Goal: Information Seeking & Learning: Find specific fact

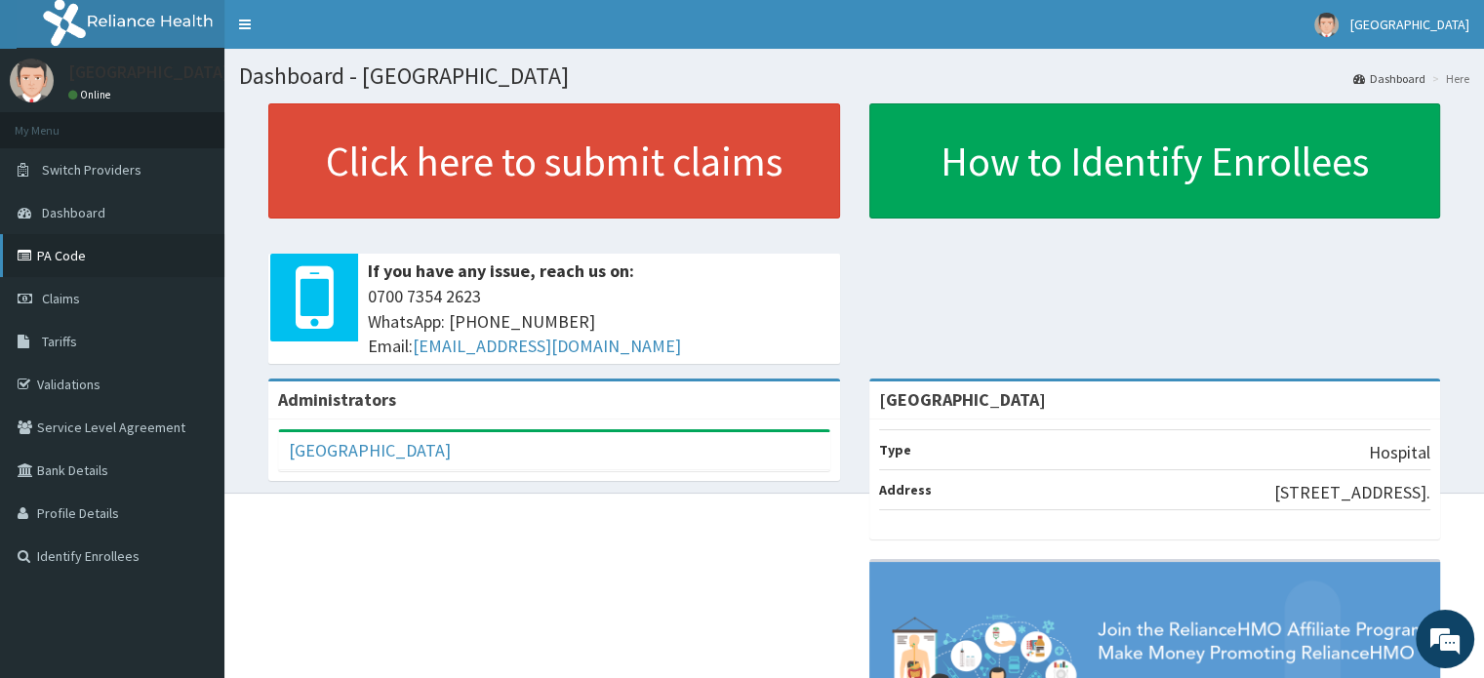
click at [133, 259] on link "PA Code" at bounding box center [112, 255] width 224 height 43
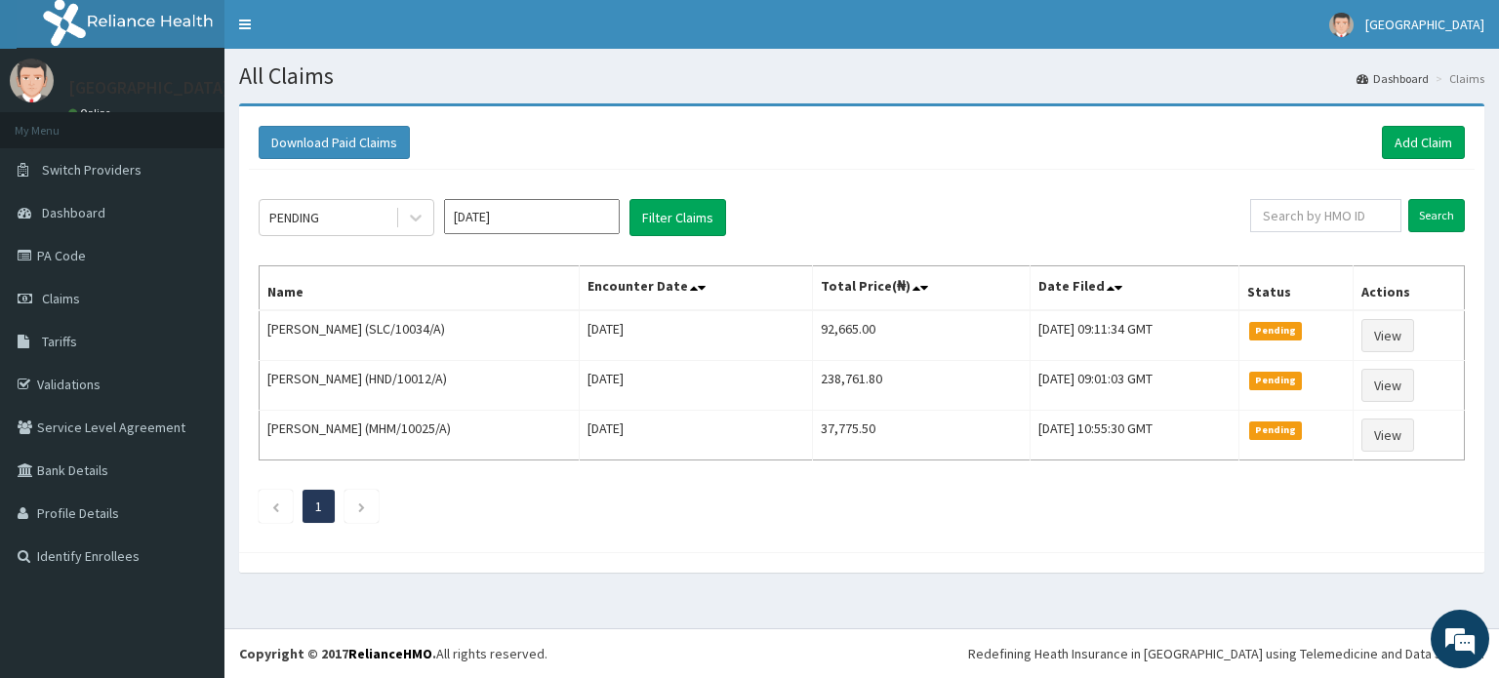
click at [123, 350] on link "Tariffs" at bounding box center [112, 341] width 224 height 43
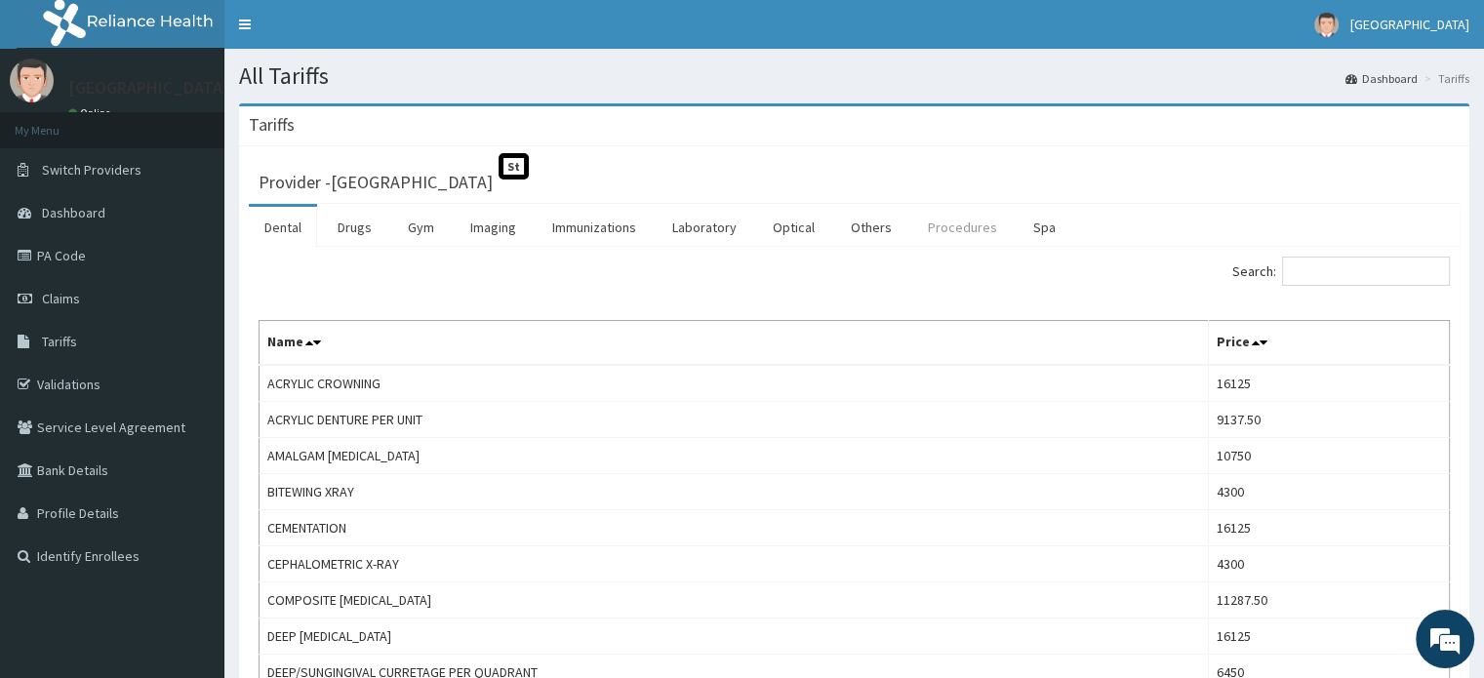
click at [929, 228] on link "Procedures" at bounding box center [962, 227] width 101 height 41
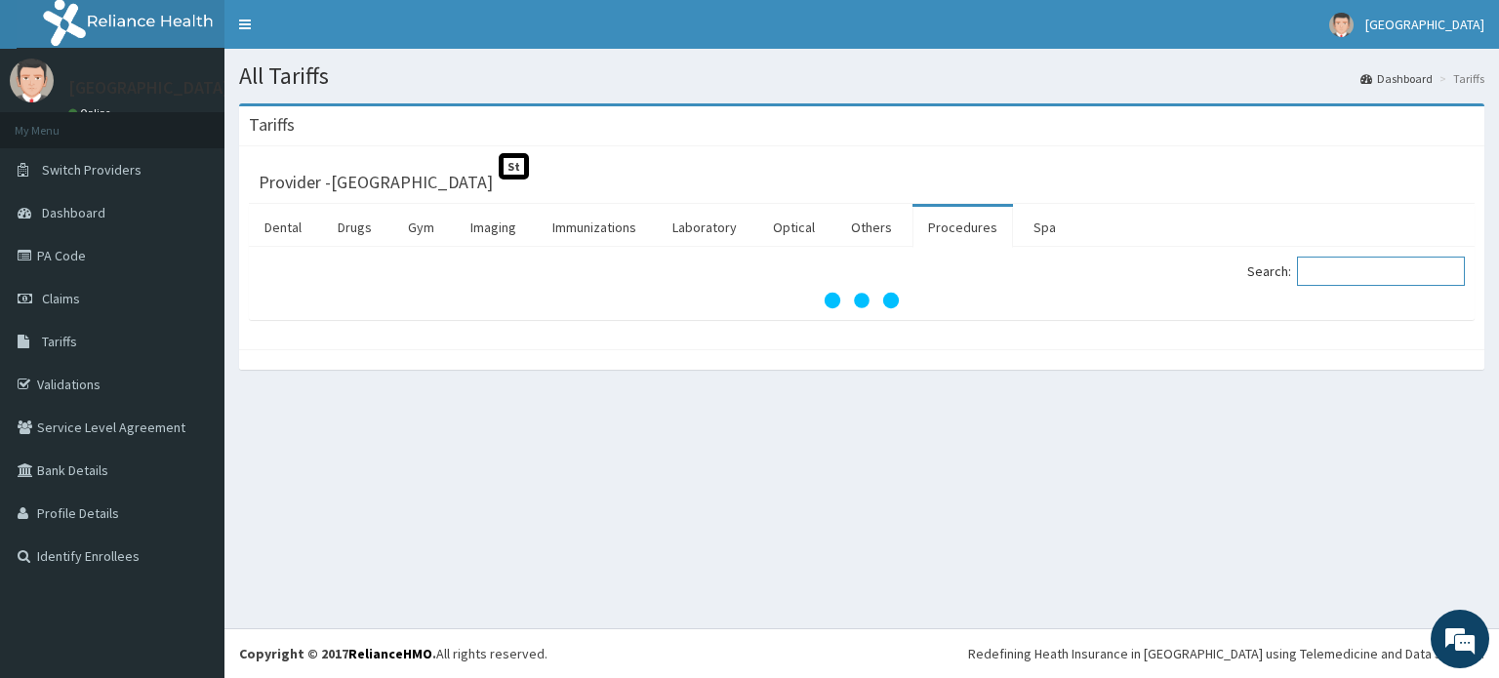
click at [1380, 281] on input "Search:" at bounding box center [1381, 271] width 168 height 29
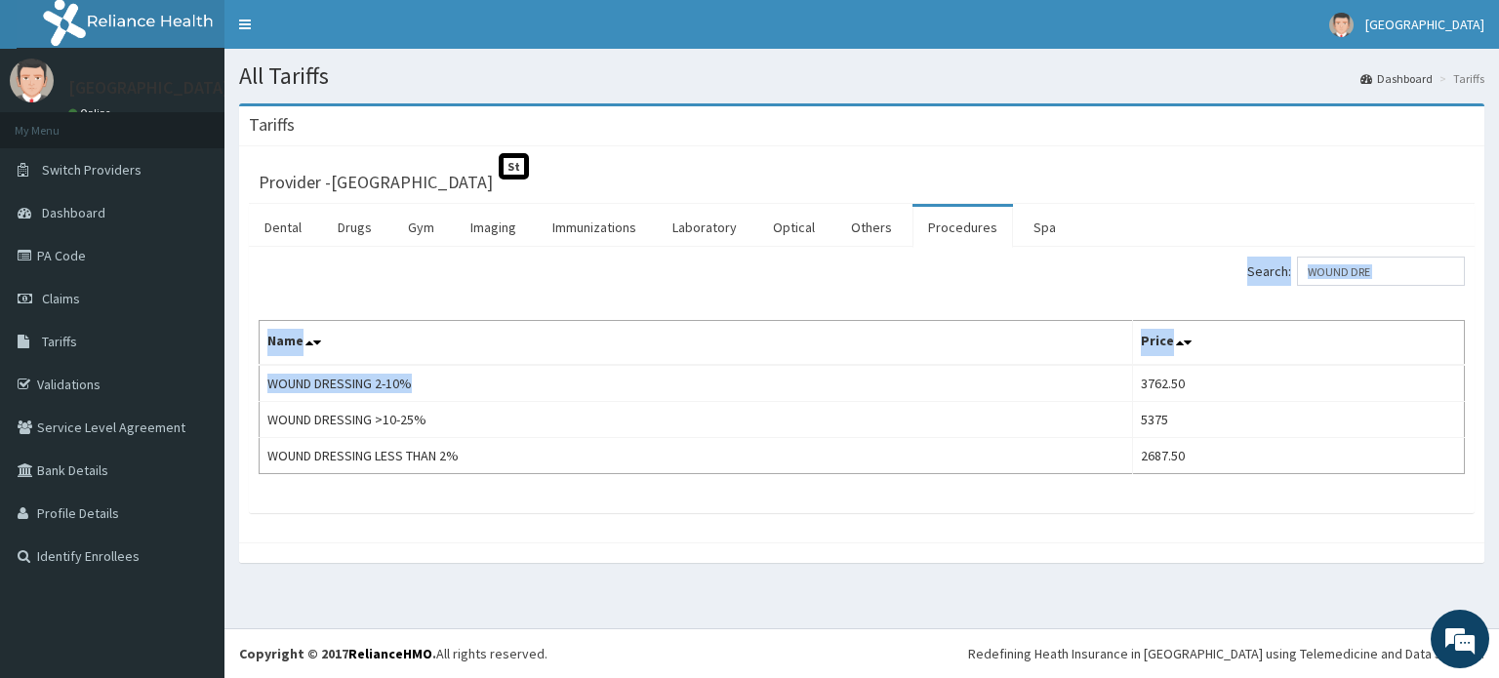
drag, startPoint x: 439, startPoint y: 381, endPoint x: 230, endPoint y: 386, distance: 208.9
click at [230, 386] on div "Tariffs Provider - Peachcare Medical Centre St Dental Drugs Gym Imaging Immuniz…" at bounding box center [861, 342] width 1274 height 479
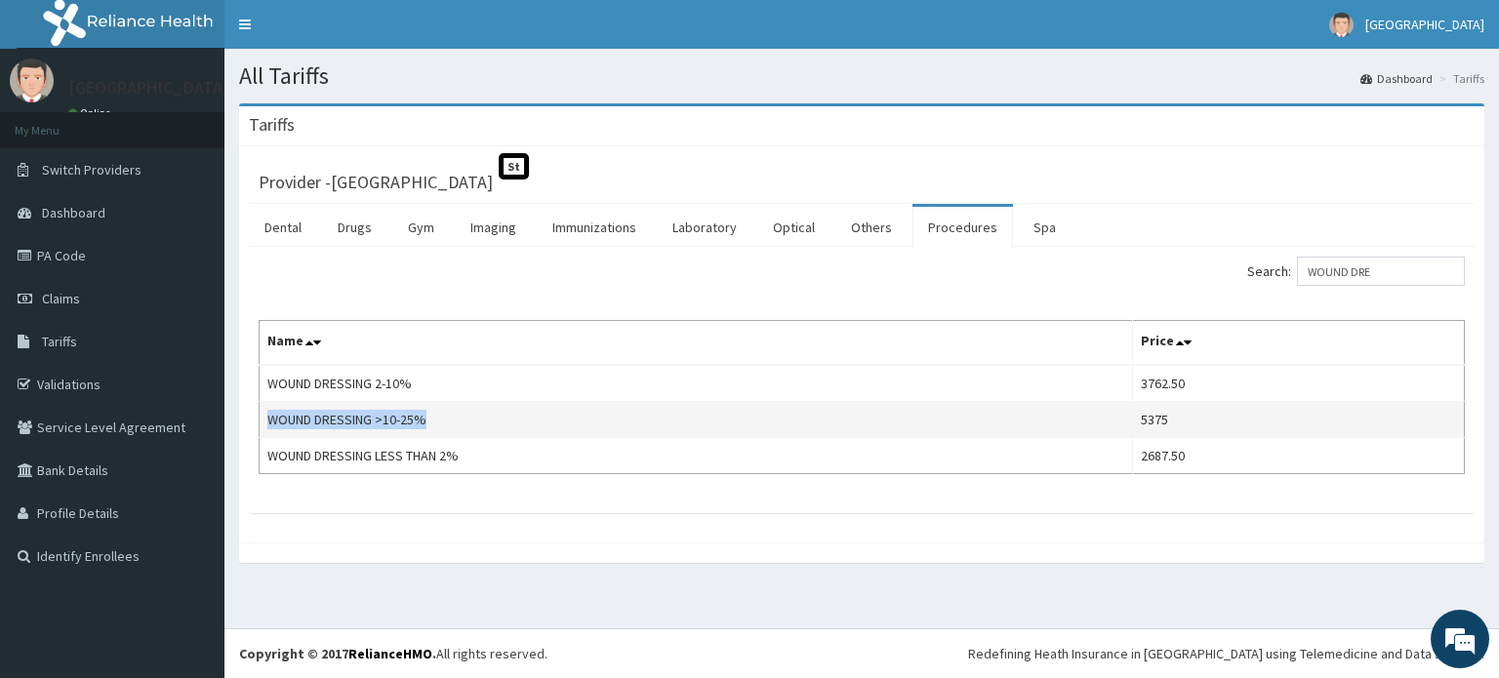
copy td "WOUND DRESSING >10-25%"
drag, startPoint x: 440, startPoint y: 417, endPoint x: 265, endPoint y: 413, distance: 174.7
click at [265, 413] on td "WOUND DRESSING >10-25%" at bounding box center [696, 420] width 873 height 36
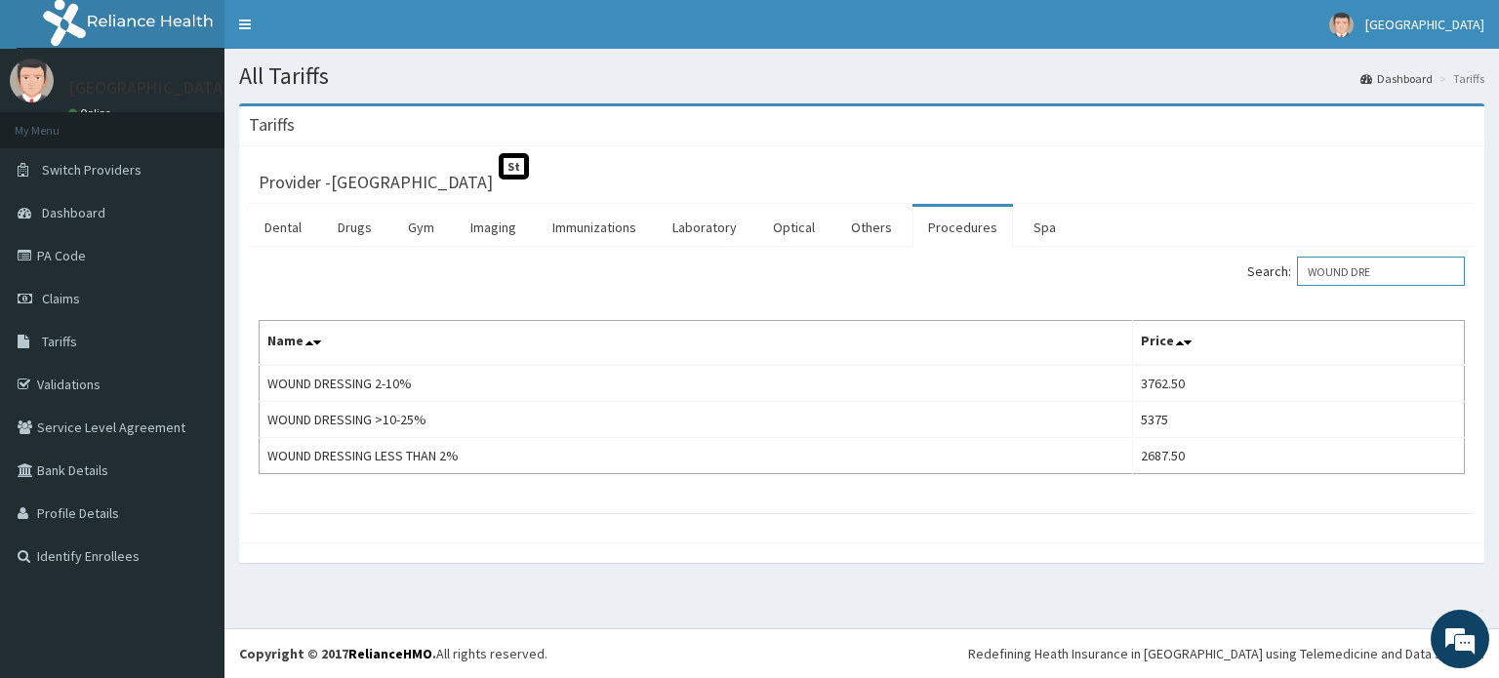
drag, startPoint x: 1395, startPoint y: 270, endPoint x: 1296, endPoint y: 278, distance: 99.8
click at [1296, 278] on label "Search: WOUND DRE" at bounding box center [1356, 271] width 218 height 29
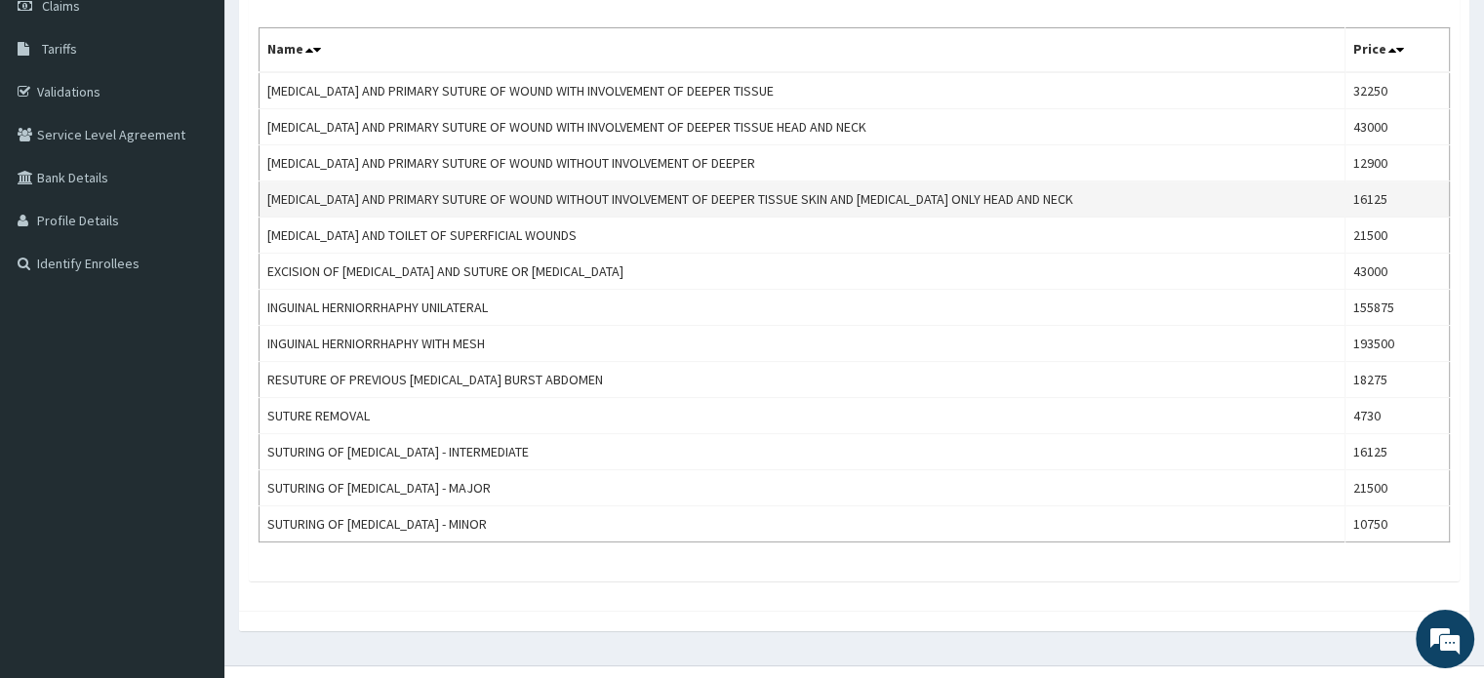
scroll to position [3, 0]
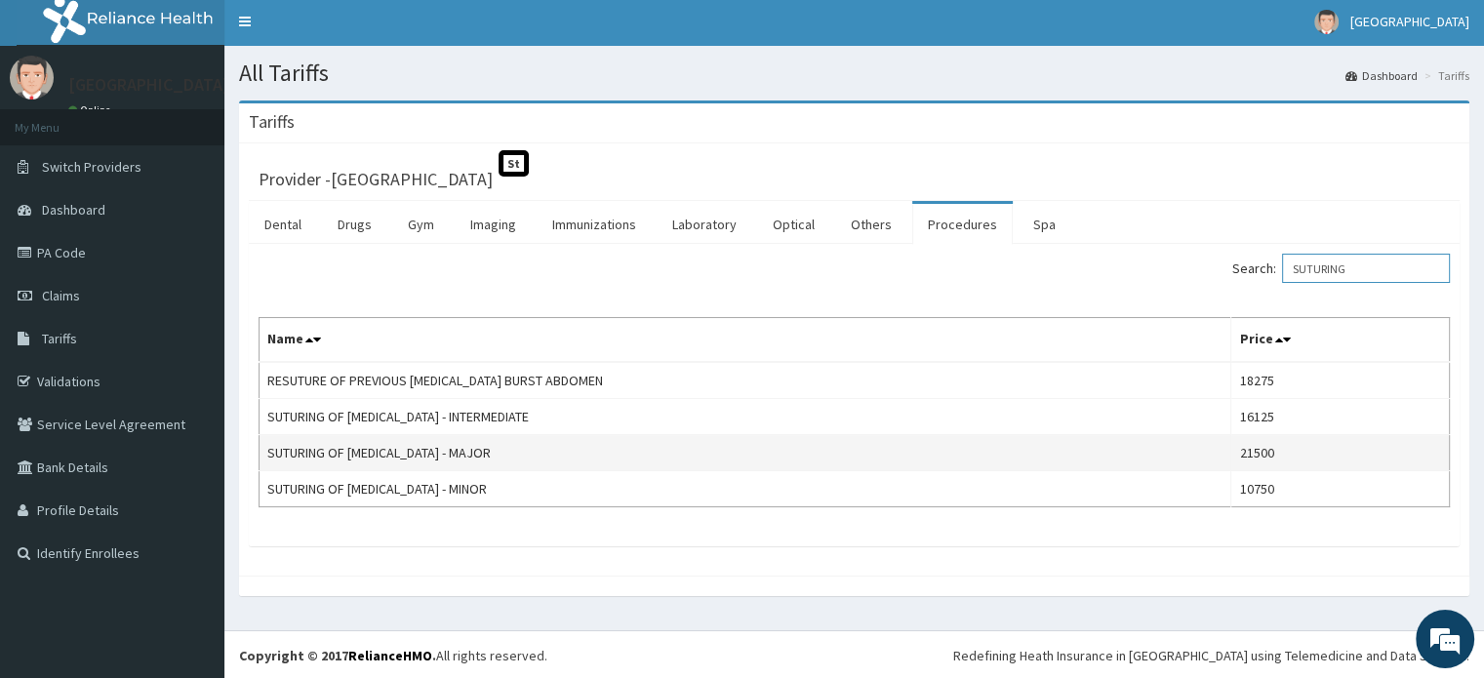
type input "SUTURING"
copy td "SUTURING OF LACERATION - MAJOR"
drag, startPoint x: 485, startPoint y: 454, endPoint x: 262, endPoint y: 456, distance: 223.5
click at [262, 456] on td "SUTURING OF LACERATION - MAJOR" at bounding box center [746, 453] width 972 height 36
